Goal: Information Seeking & Learning: Learn about a topic

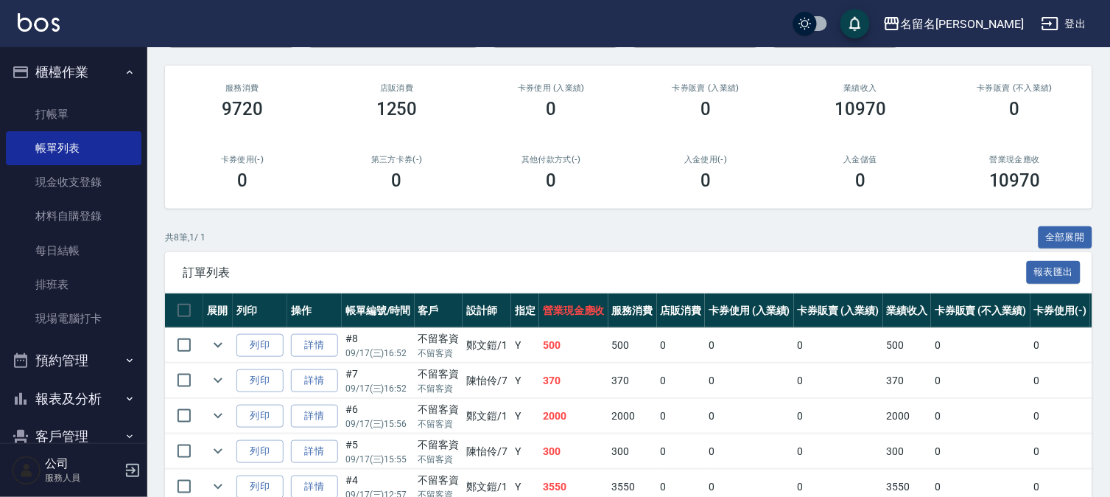
scroll to position [164, 0]
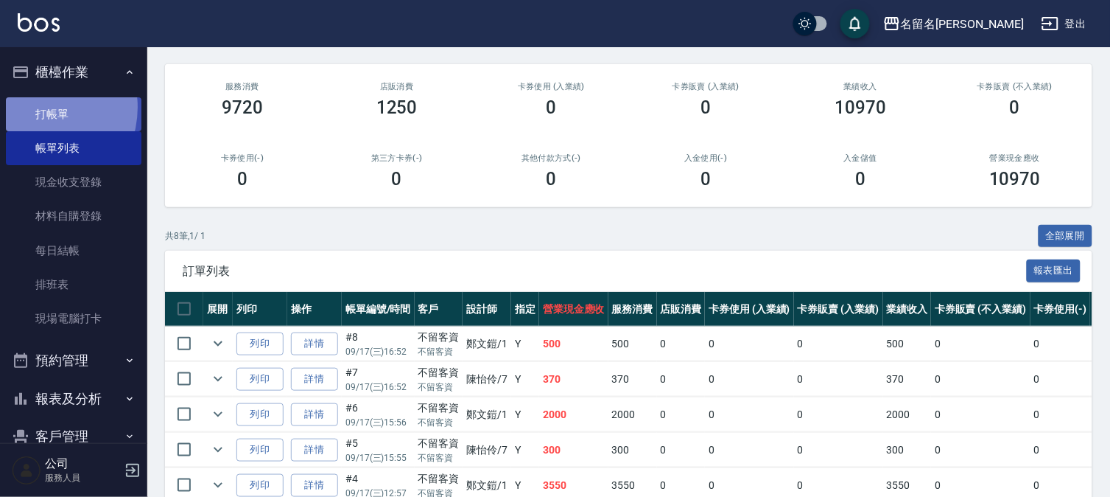
click at [34, 109] on link "打帳單" at bounding box center [74, 114] width 136 height 34
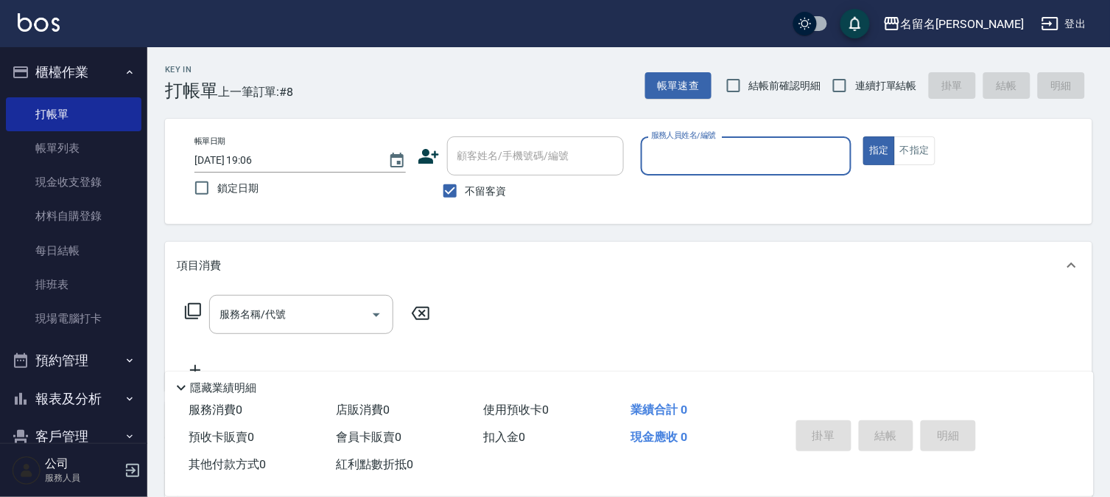
click at [812, 162] on input "服務人員姓名/編號" at bounding box center [747, 156] width 198 height 26
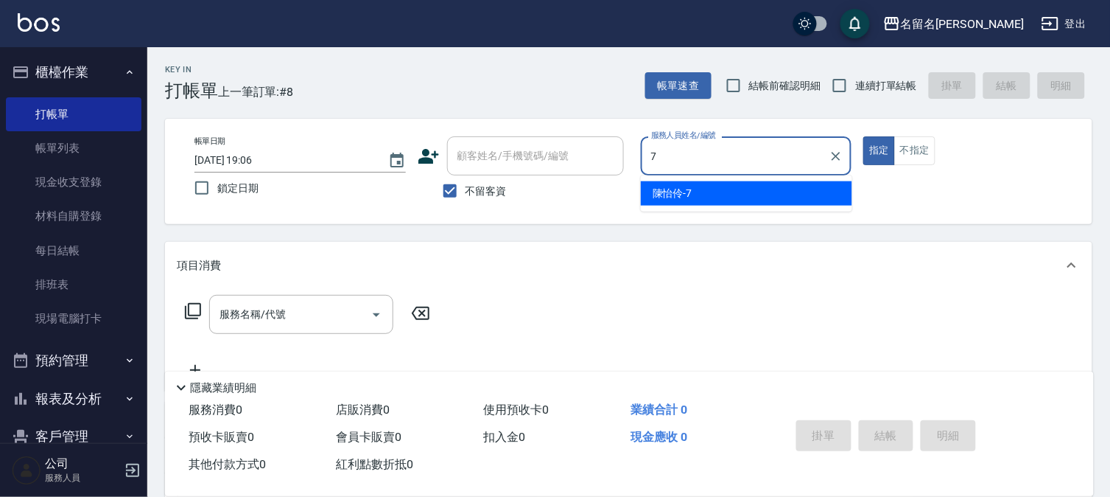
type input "陳怡伶-7"
type button "true"
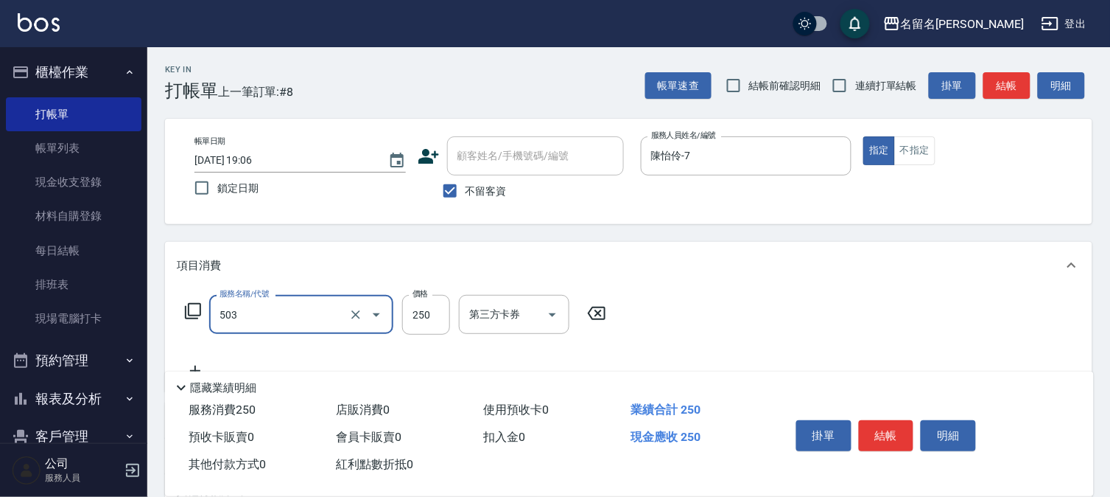
type input "指定洗髮(503)"
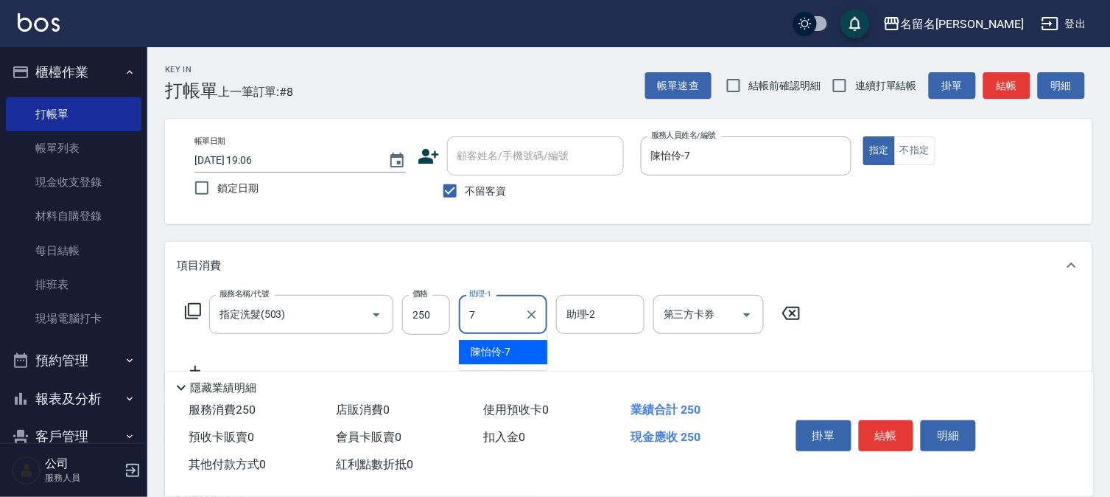
type input "陳怡伶-7"
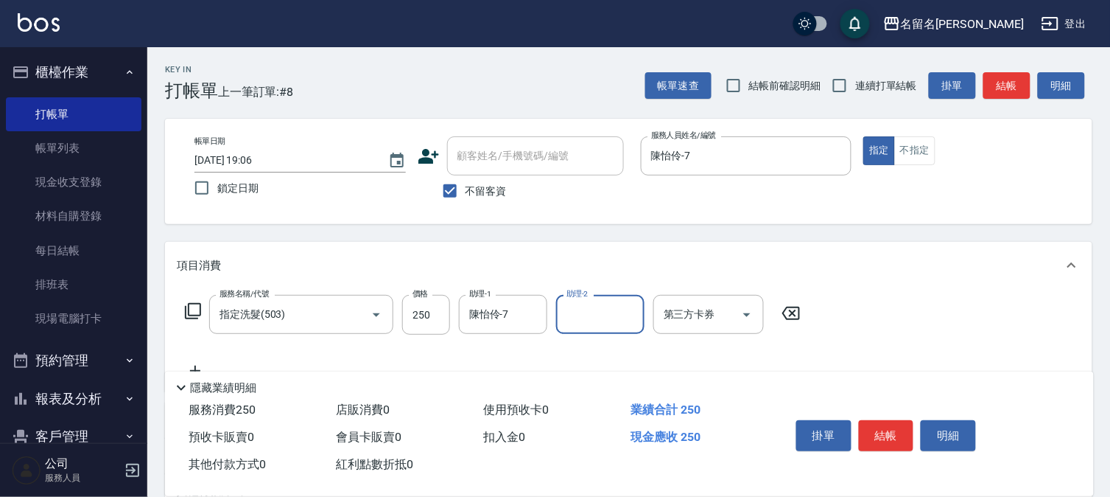
click at [907, 432] on button "結帳" at bounding box center [886, 435] width 55 height 31
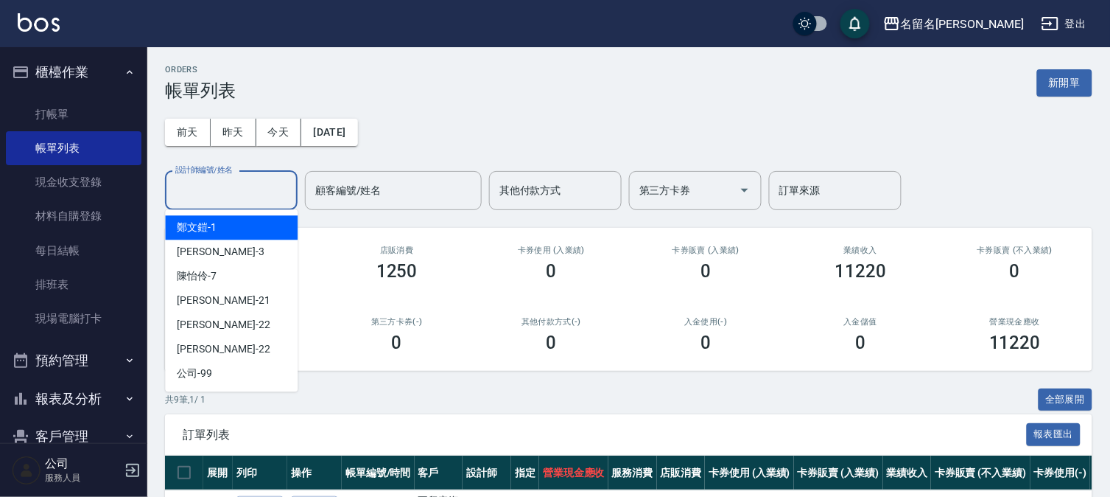
click at [253, 193] on input "設計師編號/姓名" at bounding box center [231, 191] width 119 height 26
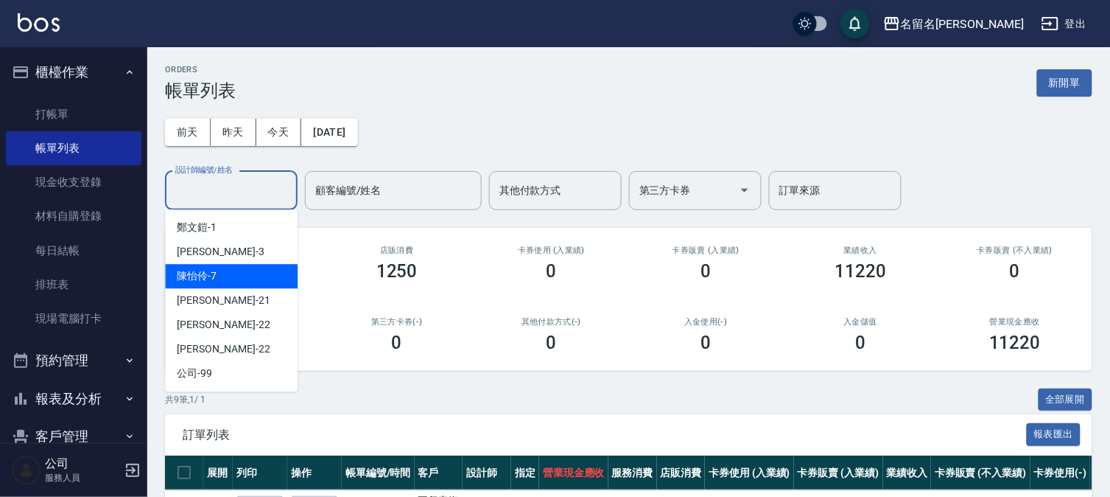
click at [225, 273] on div "[PERSON_NAME]-7" at bounding box center [231, 276] width 133 height 24
type input "陳怡伶-7"
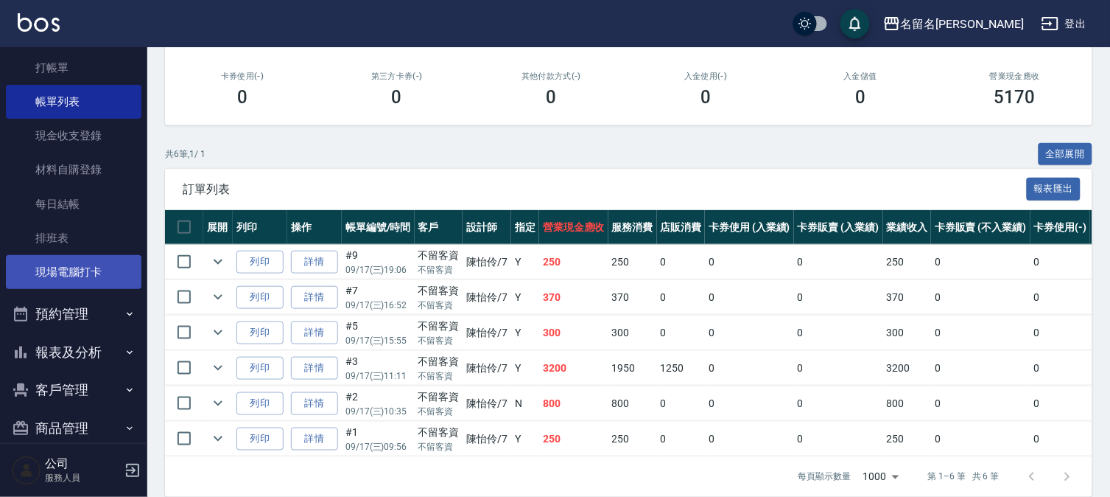
scroll to position [67, 0]
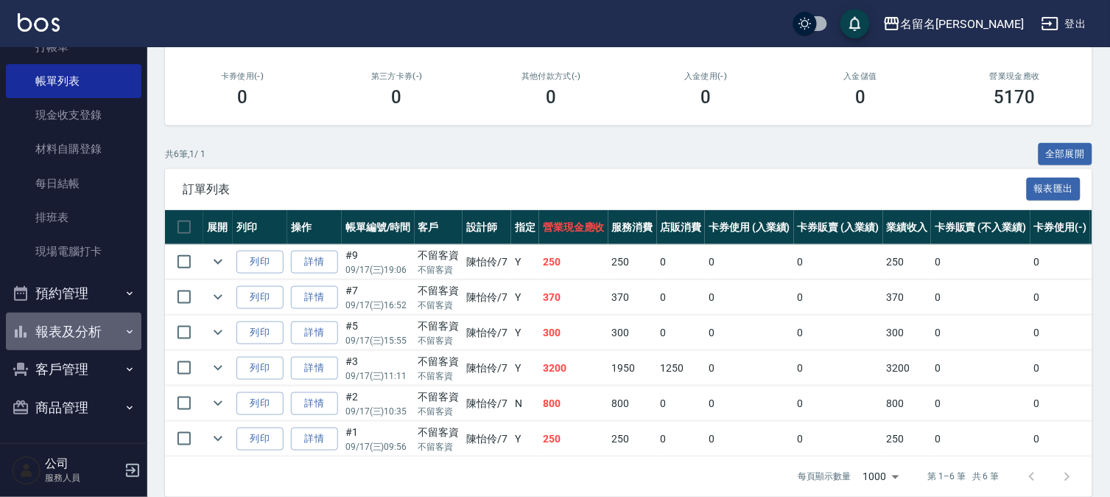
click at [84, 322] on button "報表及分析" at bounding box center [74, 331] width 136 height 38
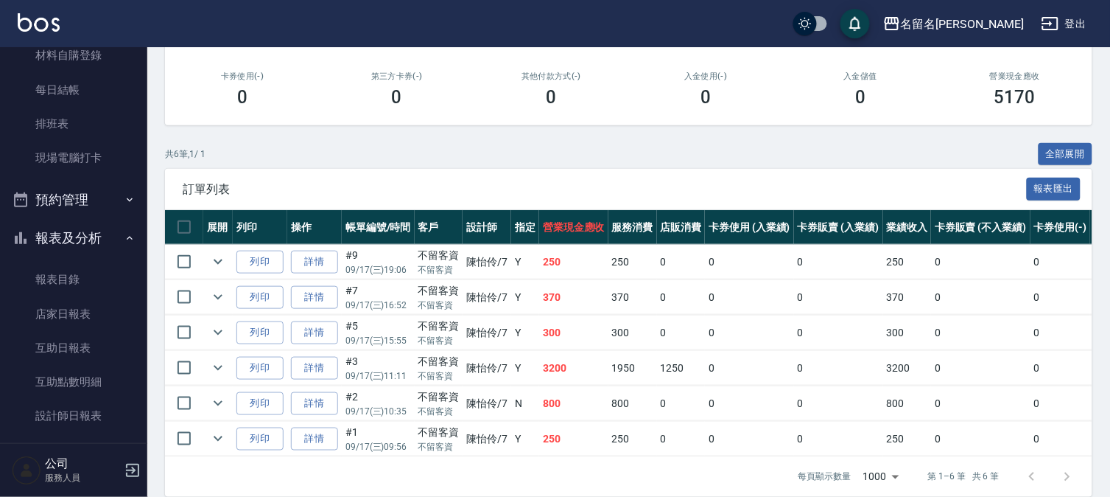
scroll to position [283, 0]
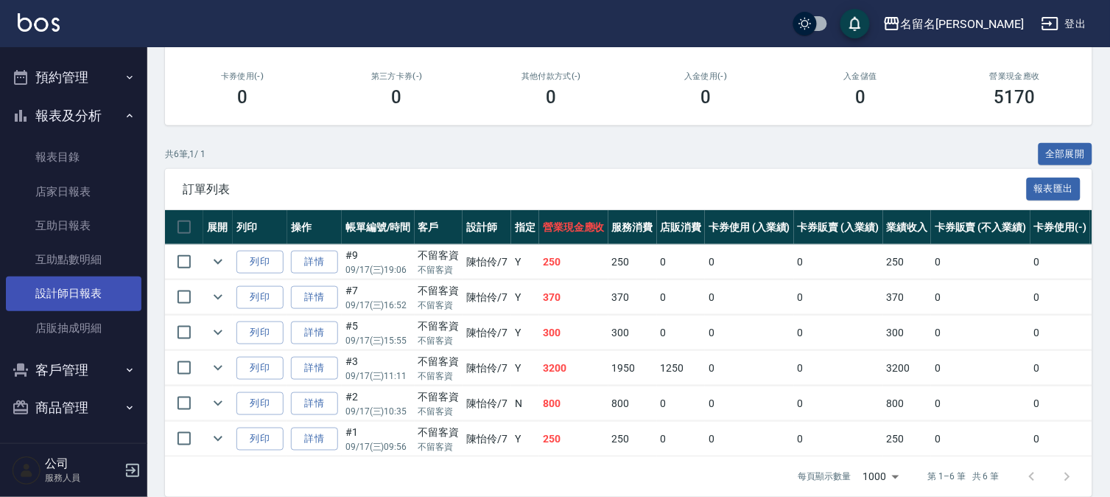
click at [72, 292] on link "設計師日報表" at bounding box center [74, 293] width 136 height 34
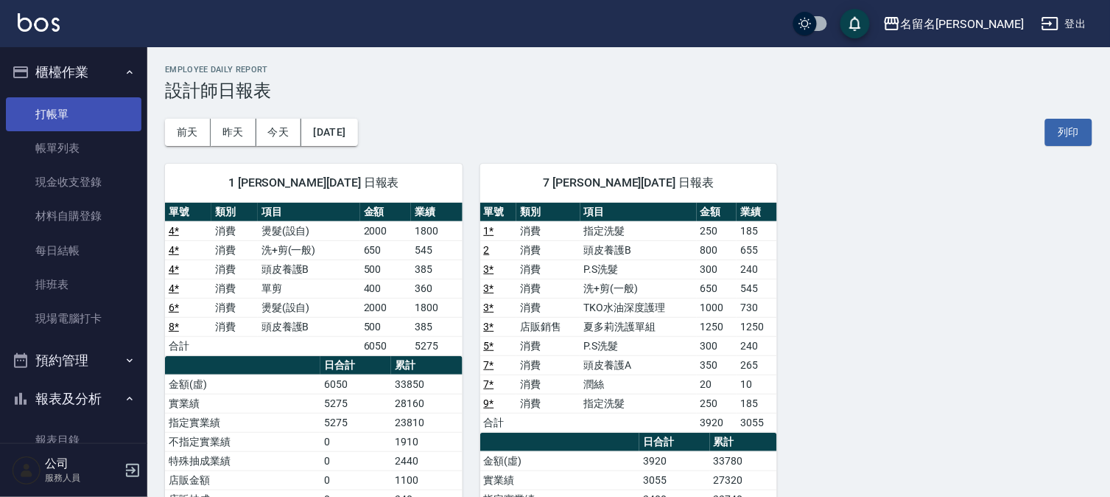
click at [116, 116] on link "打帳單" at bounding box center [74, 114] width 136 height 34
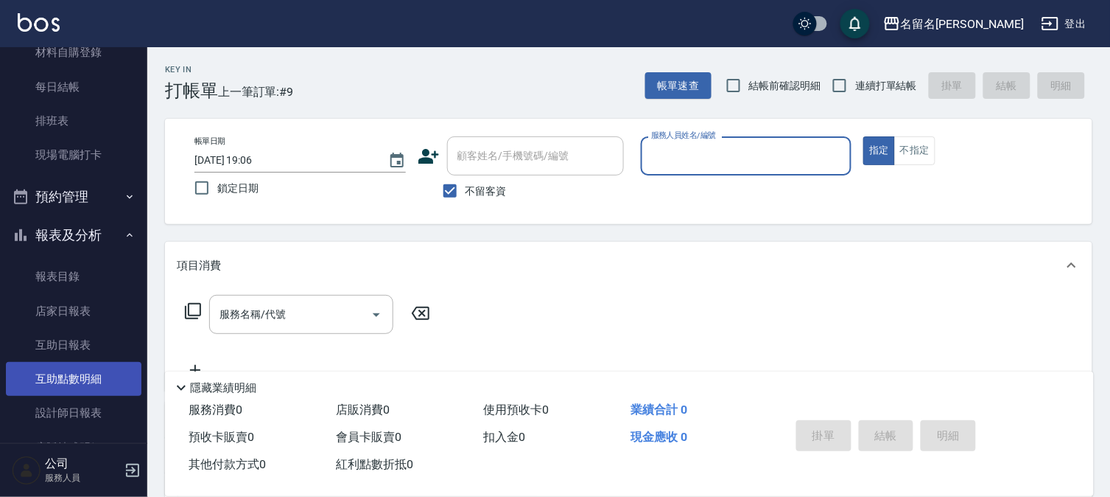
scroll to position [245, 0]
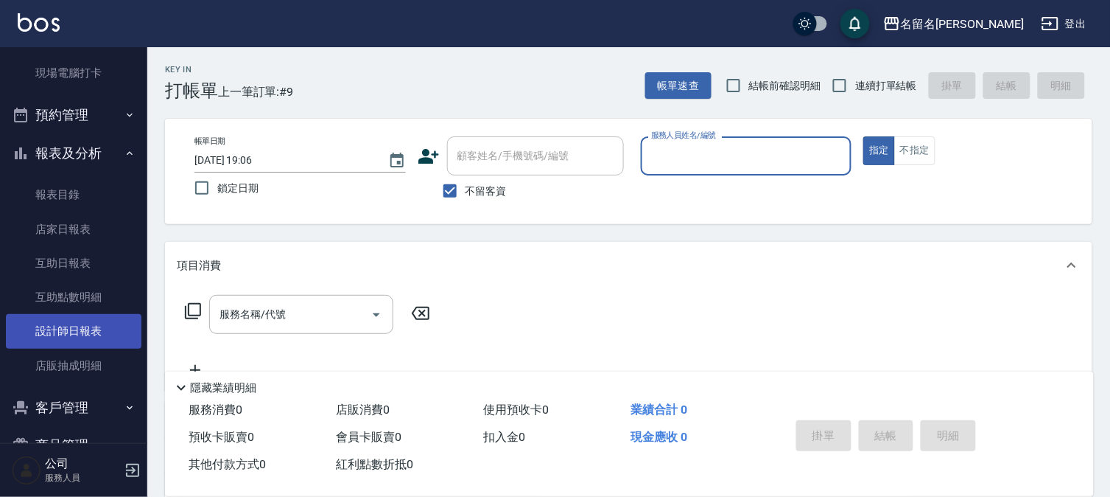
click at [92, 327] on link "設計師日報表" at bounding box center [74, 331] width 136 height 34
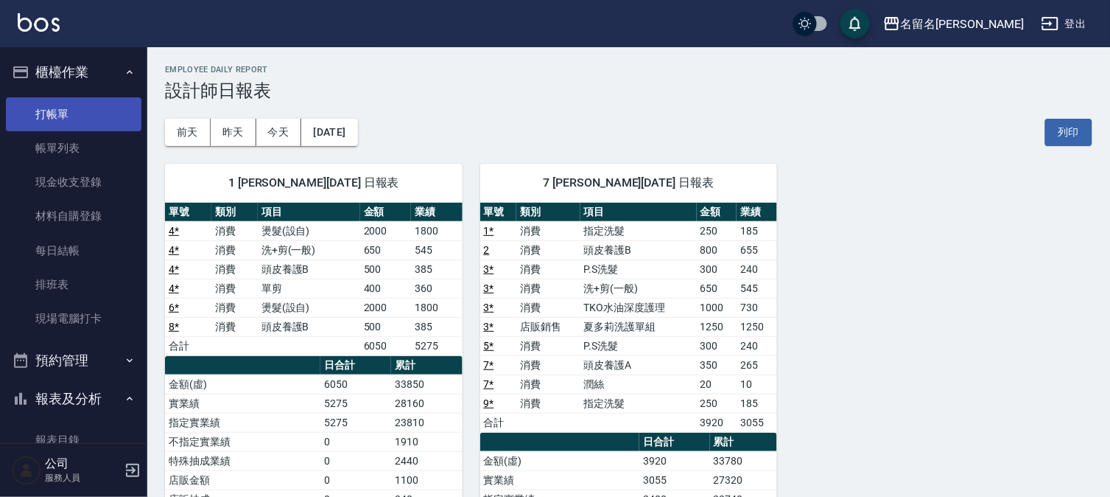
click at [84, 108] on link "打帳單" at bounding box center [74, 114] width 136 height 34
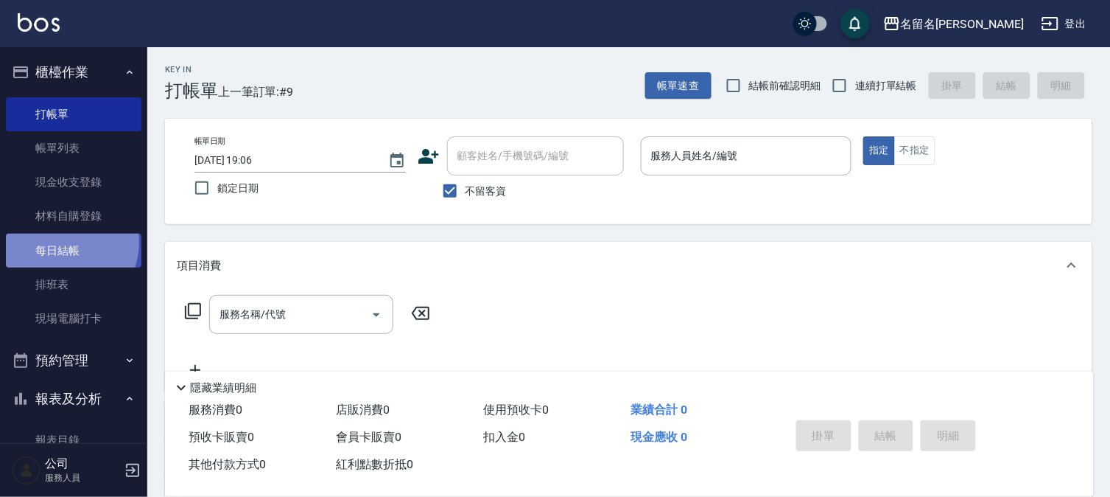
click at [64, 242] on link "每日結帳" at bounding box center [74, 251] width 136 height 34
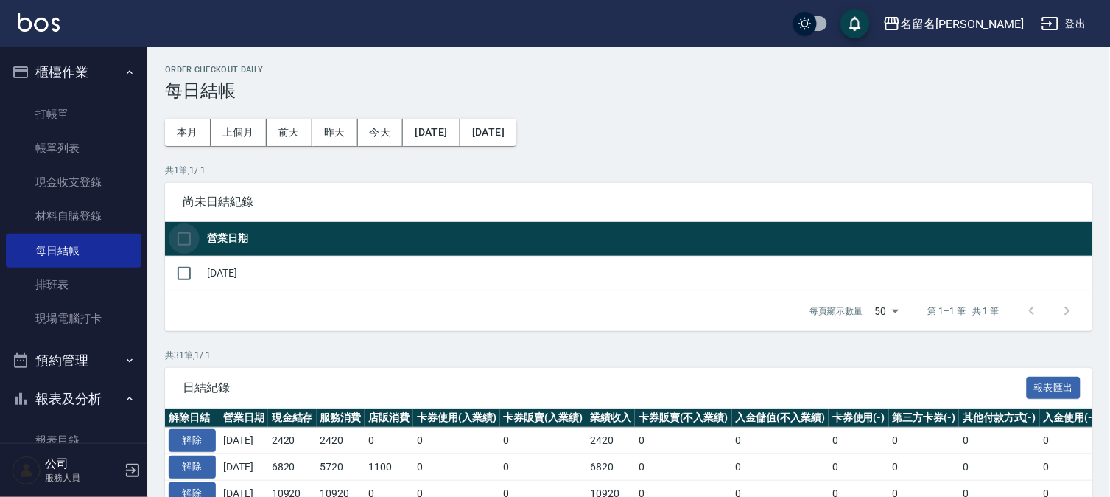
click at [184, 232] on input "checkbox" at bounding box center [184, 238] width 31 height 31
checkbox input "true"
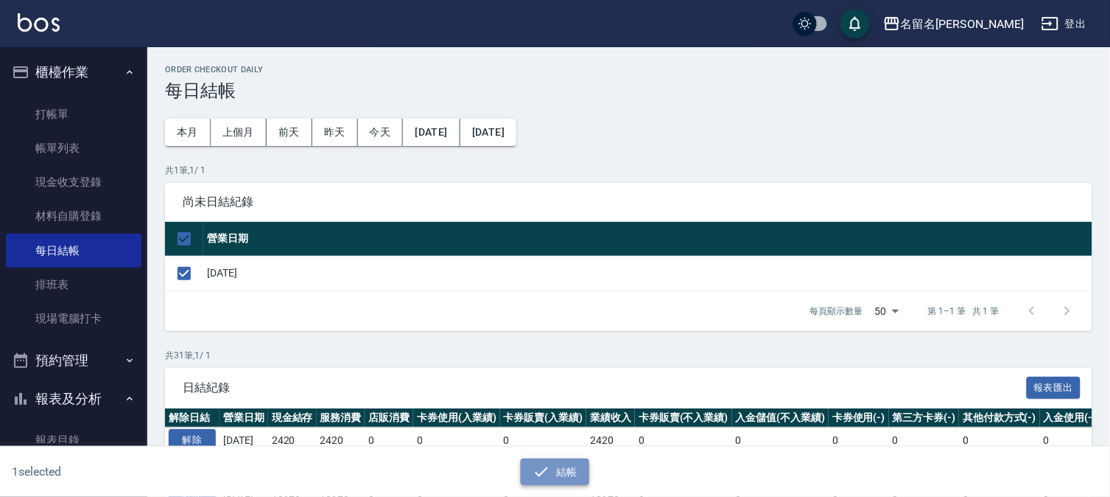
click at [542, 466] on icon "button" at bounding box center [542, 472] width 18 height 18
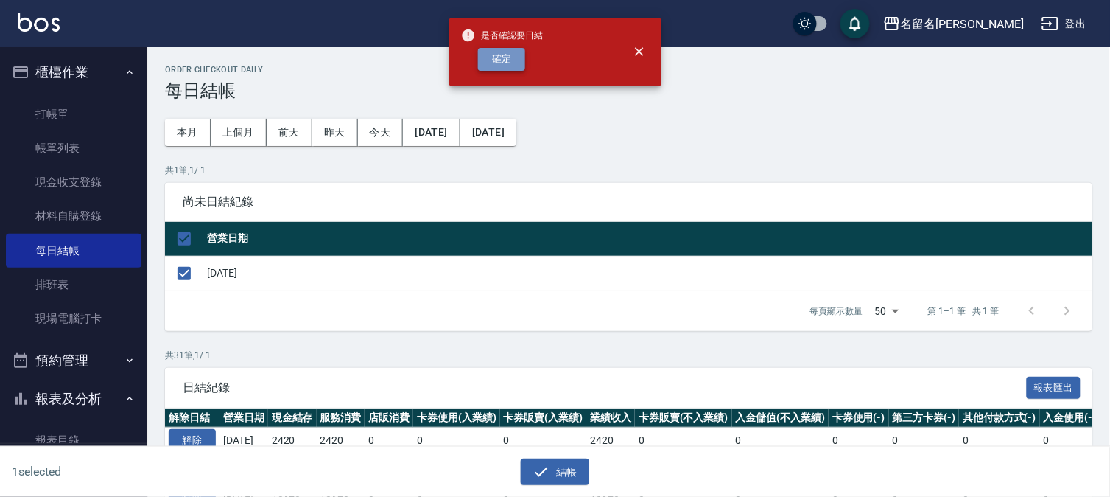
click at [503, 54] on button "確定" at bounding box center [501, 59] width 47 height 23
checkbox input "false"
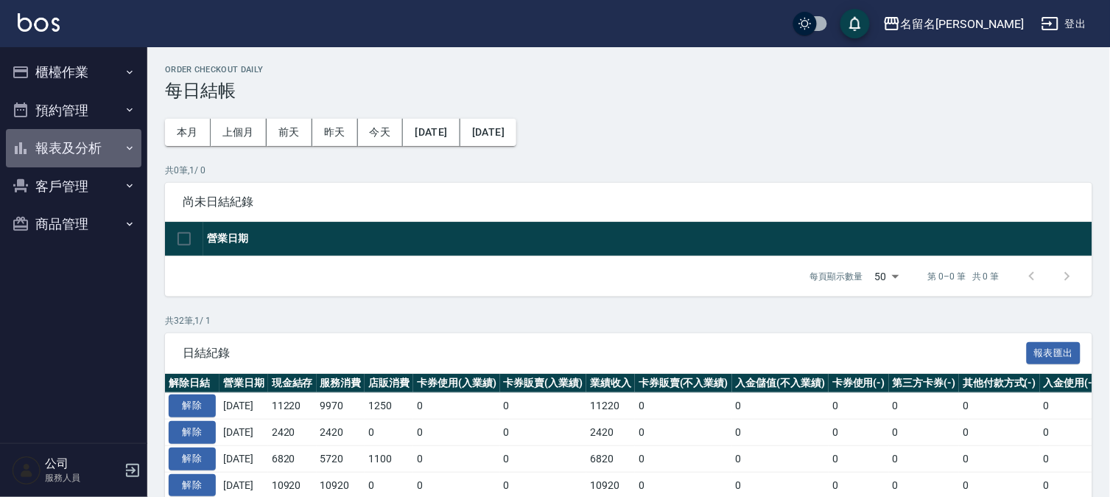
click at [90, 145] on button "報表及分析" at bounding box center [74, 148] width 136 height 38
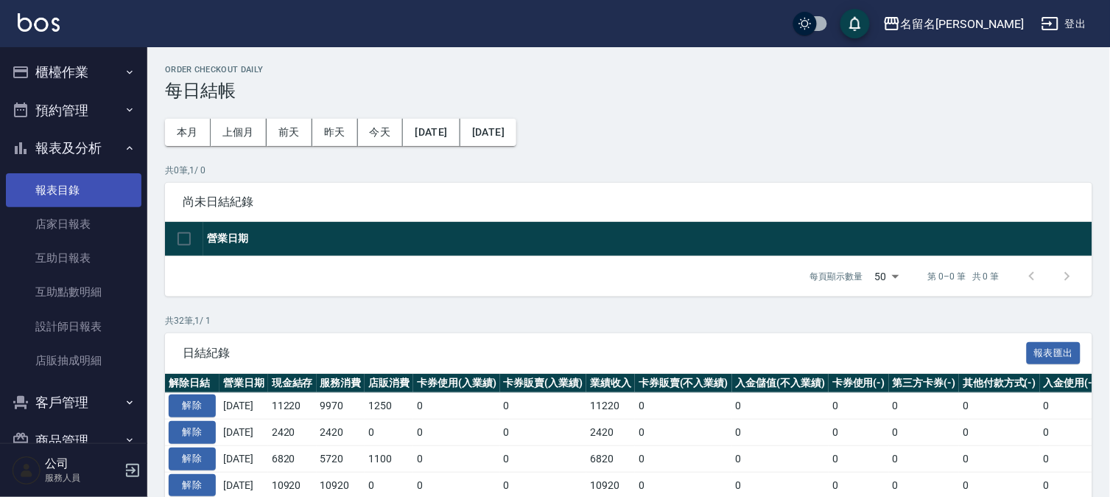
click at [107, 194] on link "報表目錄" at bounding box center [74, 190] width 136 height 34
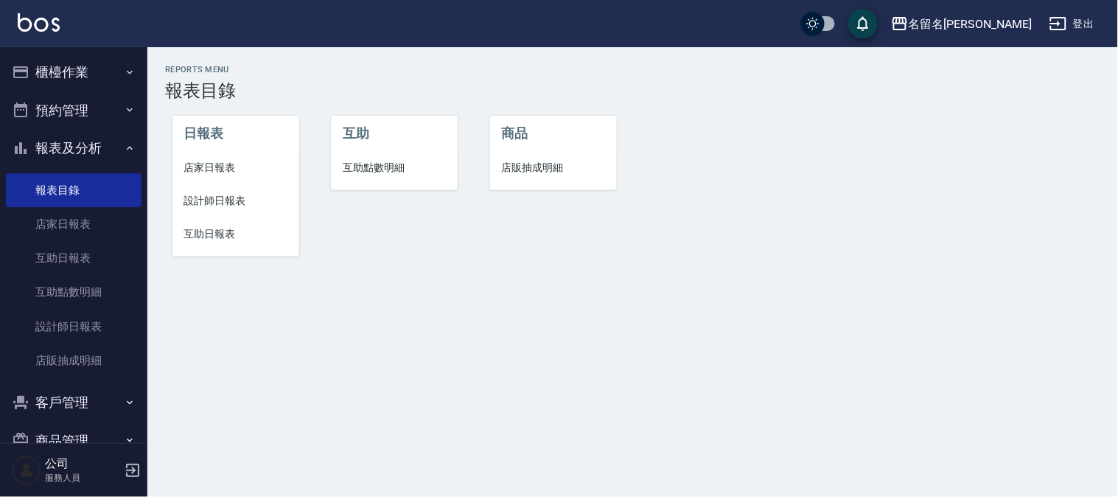
click at [217, 166] on span "店家日報表" at bounding box center [235, 167] width 103 height 15
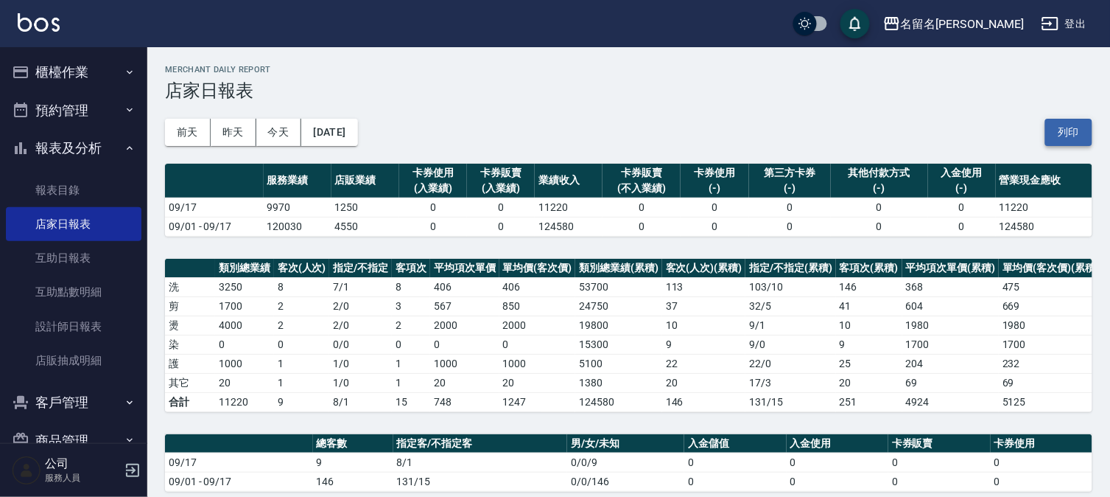
click at [1067, 134] on button "列印" at bounding box center [1069, 132] width 47 height 27
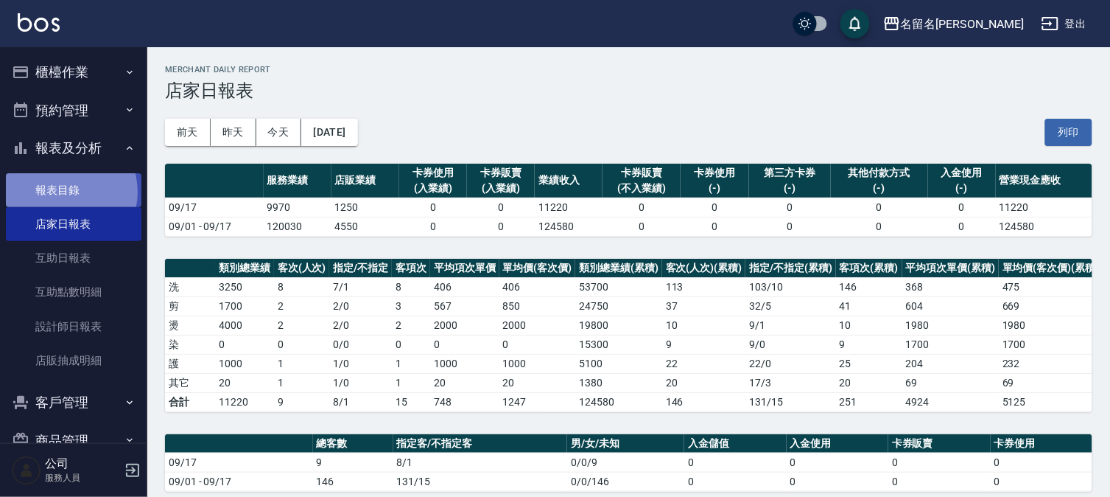
click at [64, 189] on link "報表目錄" at bounding box center [74, 190] width 136 height 34
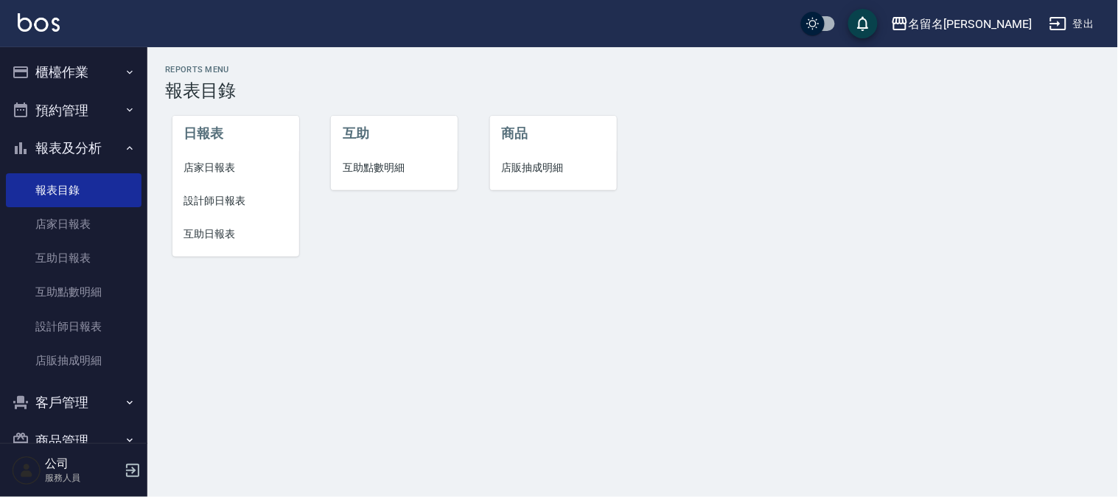
click at [211, 197] on span "設計師日報表" at bounding box center [235, 200] width 103 height 15
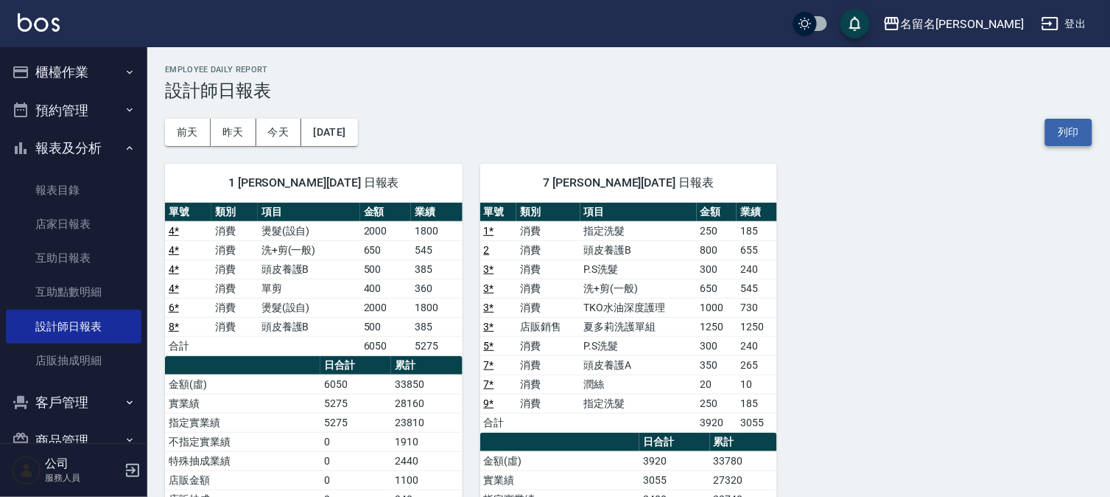
click at [1066, 130] on button "列印" at bounding box center [1069, 132] width 47 height 27
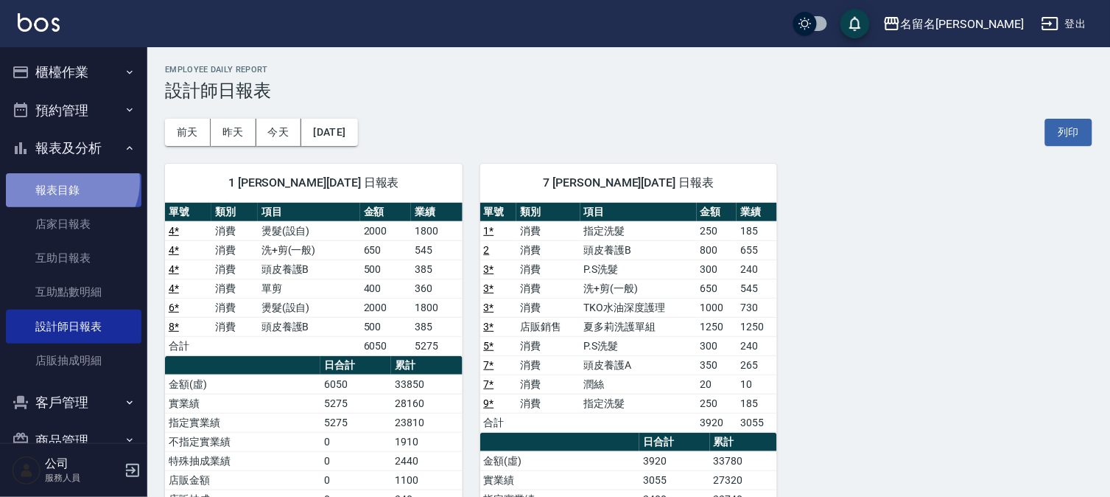
click at [69, 181] on link "報表目錄" at bounding box center [74, 190] width 136 height 34
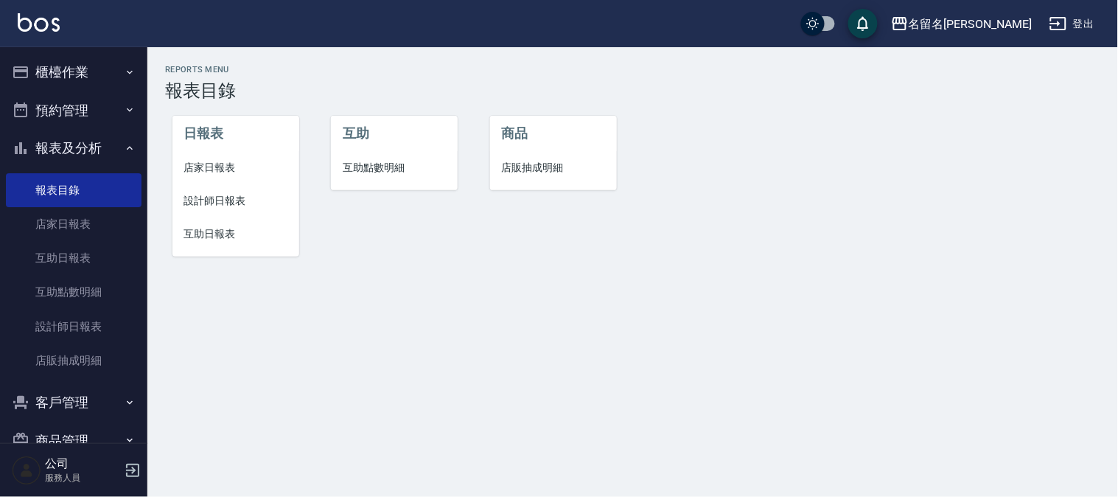
click at [209, 226] on span "互助日報表" at bounding box center [235, 233] width 103 height 15
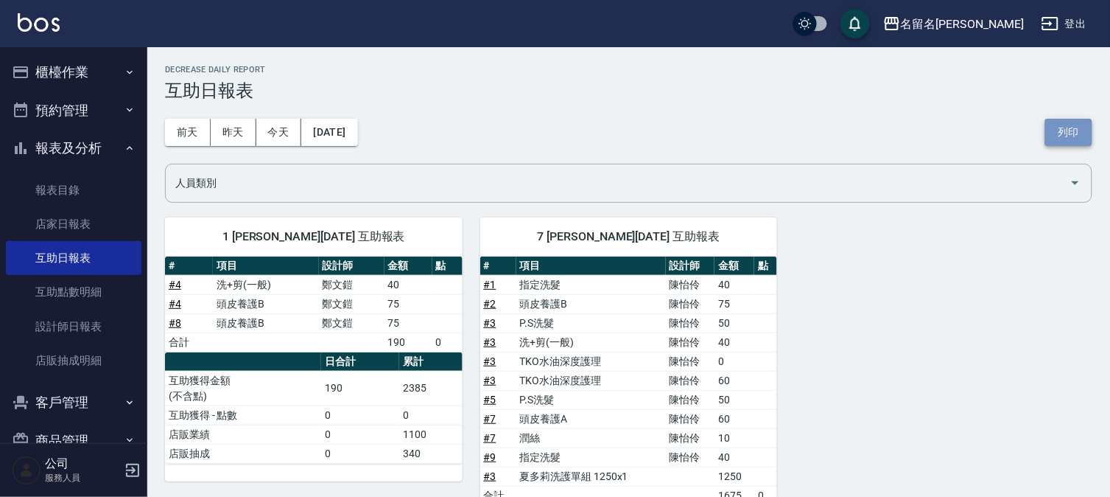
click at [1064, 126] on button "列印" at bounding box center [1069, 132] width 47 height 27
